Goal: Information Seeking & Learning: Stay updated

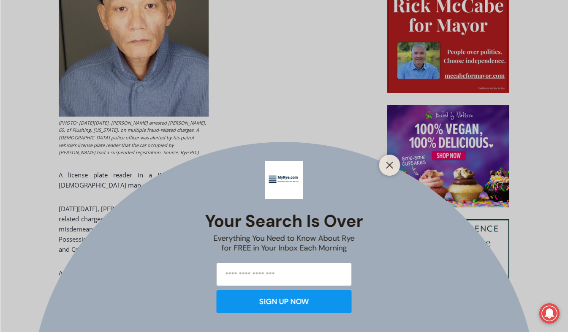
scroll to position [447, 0]
click at [389, 161] on icon "Close" at bounding box center [390, 165] width 8 height 8
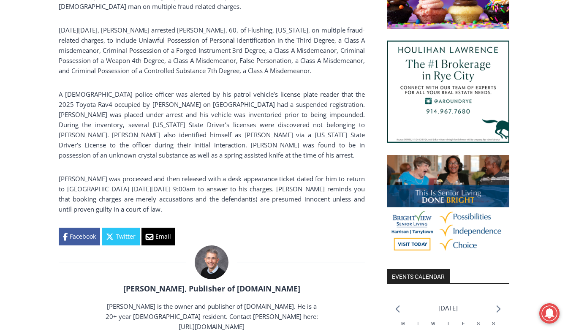
scroll to position [628, 0]
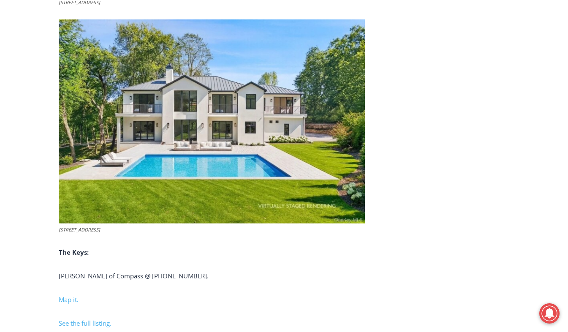
scroll to position [3599, 0]
